Goal: Transaction & Acquisition: Purchase product/service

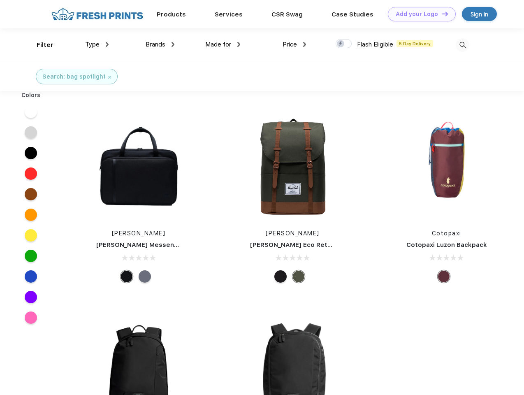
scroll to position [0, 0]
click at [419, 14] on link "Add your Logo Design Tool" at bounding box center [422, 14] width 68 height 14
click at [0, 0] on div "Design Tool" at bounding box center [0, 0] width 0 height 0
click at [442, 14] on link "Add your Logo Design Tool" at bounding box center [422, 14] width 68 height 14
click at [40, 45] on div "Filter" at bounding box center [45, 44] width 17 height 9
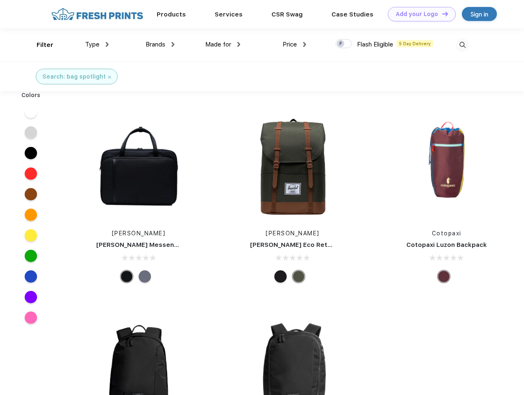
click at [97, 44] on span "Type" at bounding box center [92, 44] width 14 height 7
click at [160, 44] on span "Brands" at bounding box center [156, 44] width 20 height 7
click at [223, 44] on span "Made for" at bounding box center [218, 44] width 26 height 7
click at [295, 44] on span "Price" at bounding box center [290, 44] width 14 height 7
click at [344, 44] on div at bounding box center [344, 43] width 16 height 9
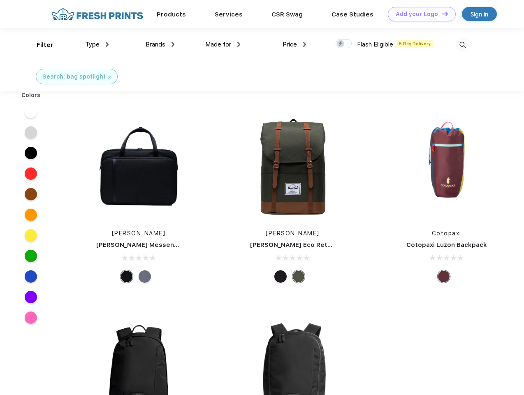
click at [341, 44] on input "checkbox" at bounding box center [338, 41] width 5 height 5
click at [463, 45] on img at bounding box center [463, 45] width 14 height 14
